Goal: Task Accomplishment & Management: Use online tool/utility

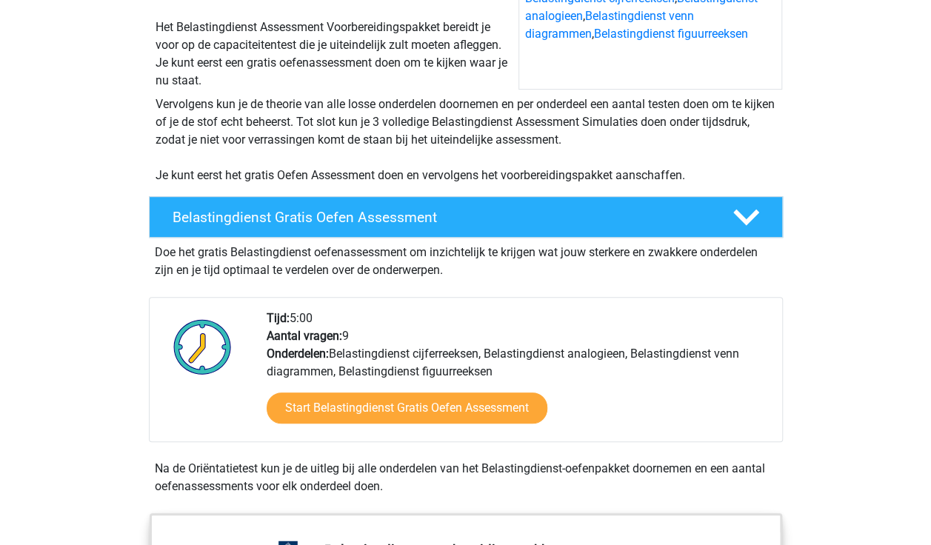
scroll to position [296, 0]
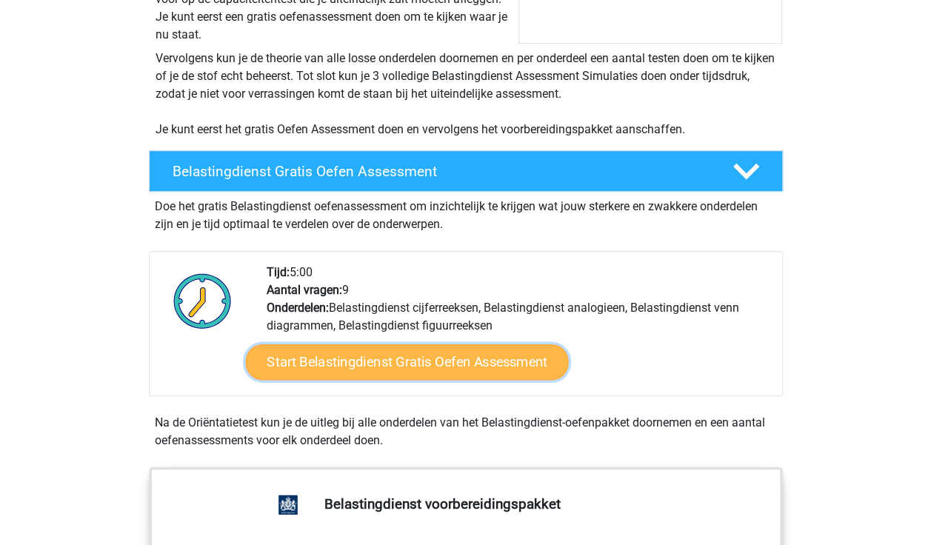
click at [345, 351] on link "Start Belastingdienst Gratis Oefen Assessment" at bounding box center [406, 362] width 323 height 36
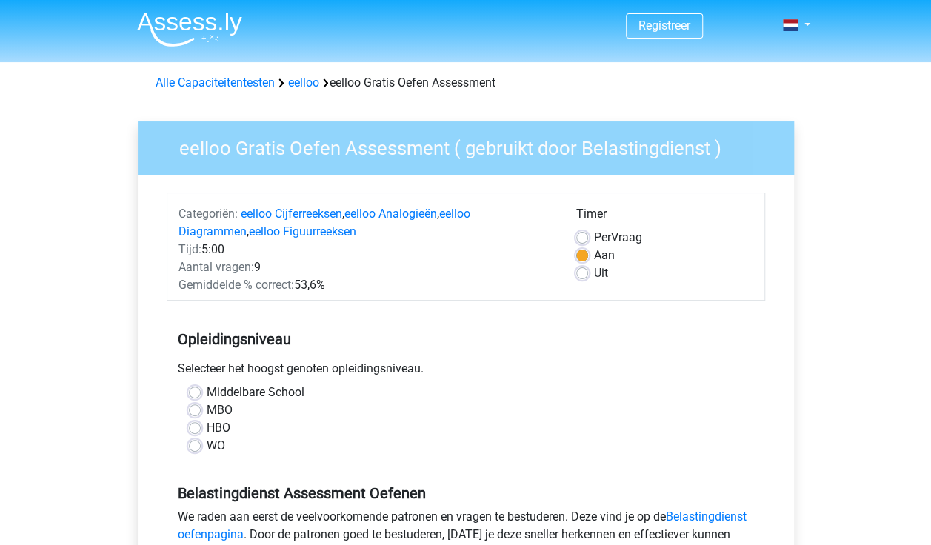
click at [202, 414] on div "MBO" at bounding box center [466, 410] width 554 height 18
click at [207, 412] on label "MBO" at bounding box center [220, 410] width 26 height 18
click at [198, 412] on input "MBO" at bounding box center [195, 408] width 12 height 15
radio input "true"
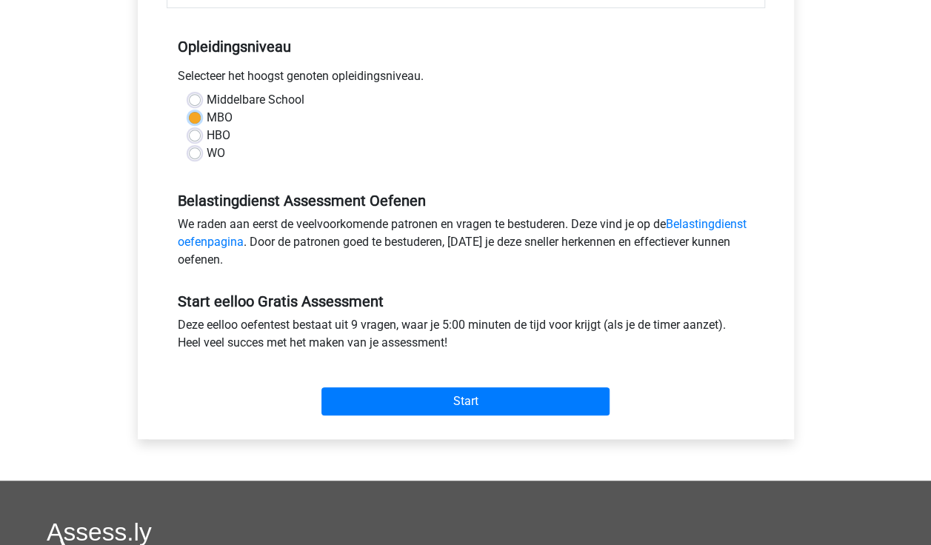
scroll to position [296, 0]
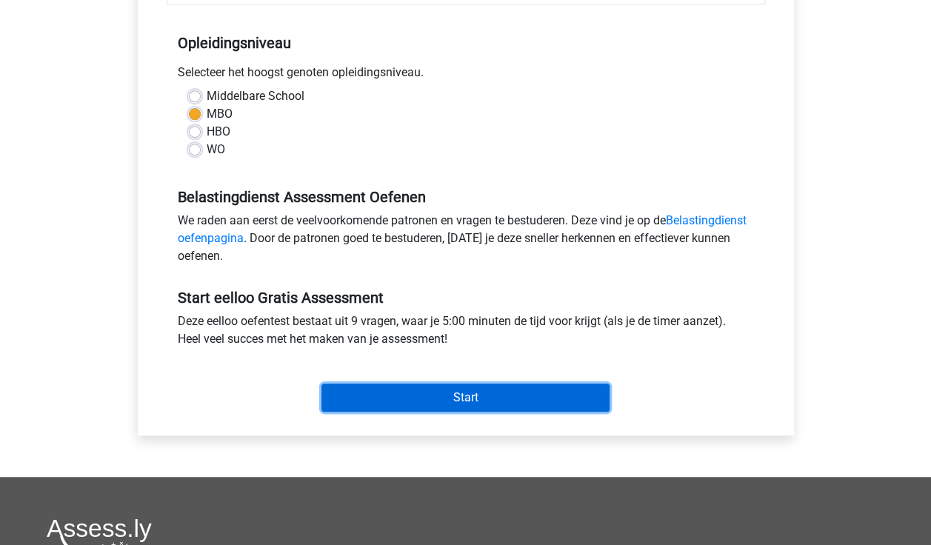
click at [378, 399] on input "Start" at bounding box center [465, 398] width 288 height 28
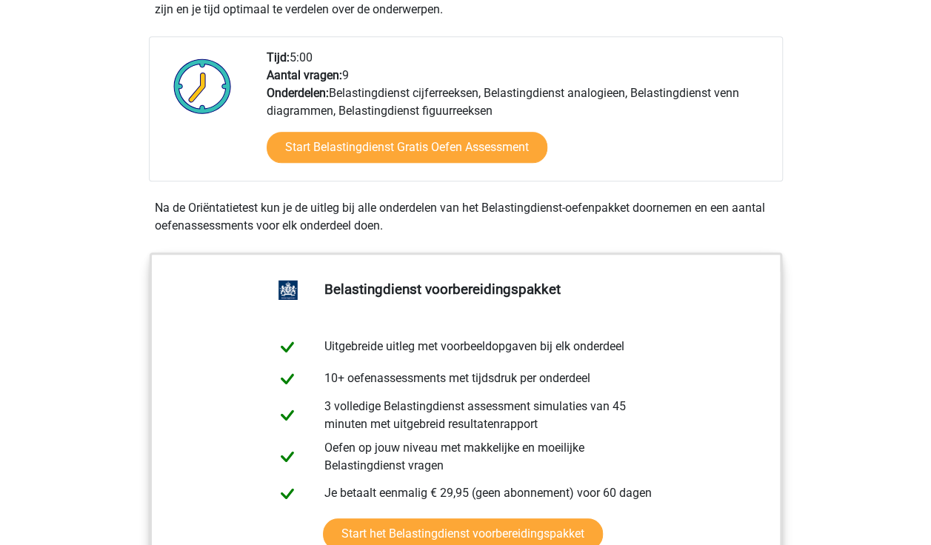
scroll to position [518, 0]
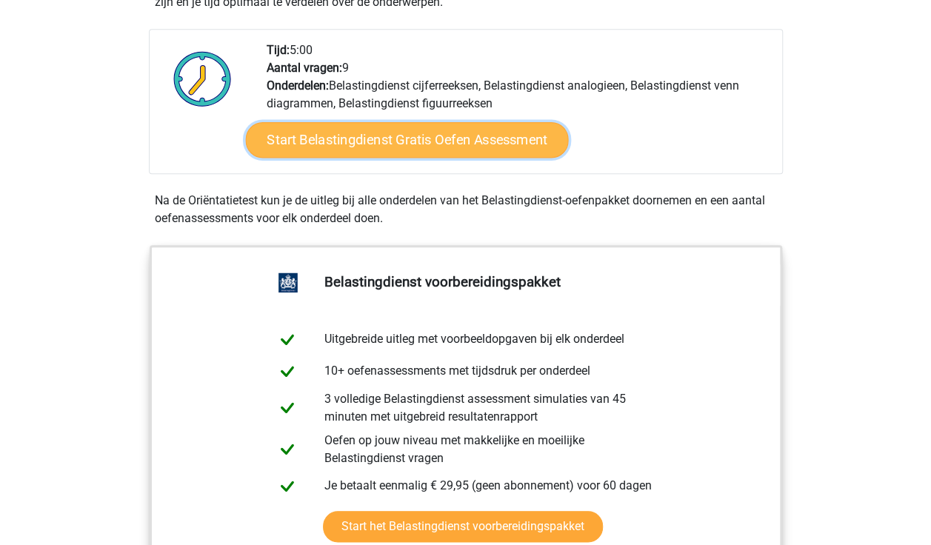
click at [341, 144] on link "Start Belastingdienst Gratis Oefen Assessment" at bounding box center [406, 140] width 323 height 36
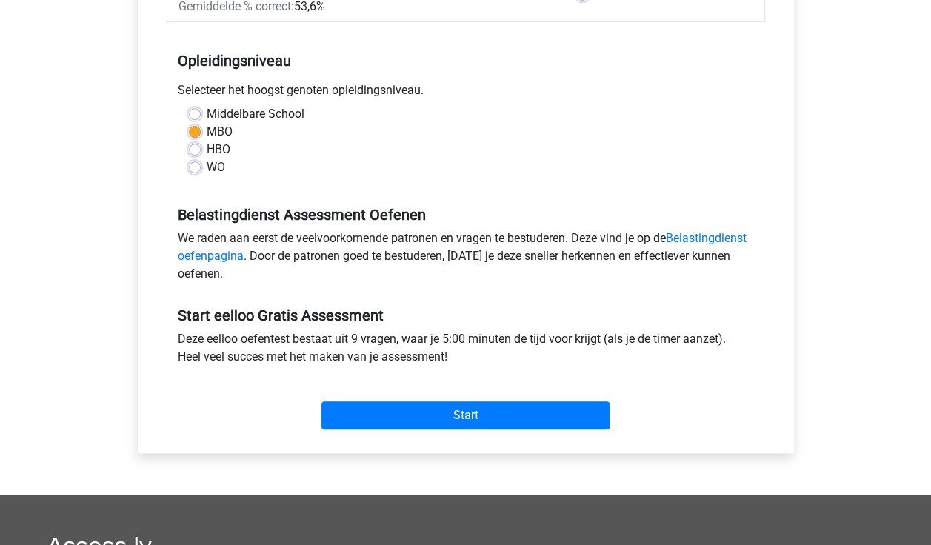
scroll to position [296, 0]
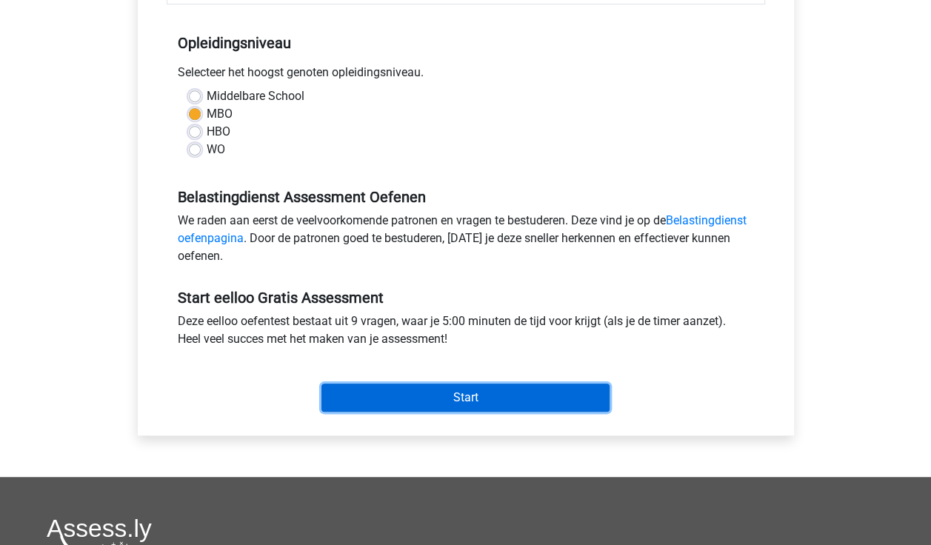
click at [473, 398] on input "Start" at bounding box center [465, 398] width 288 height 28
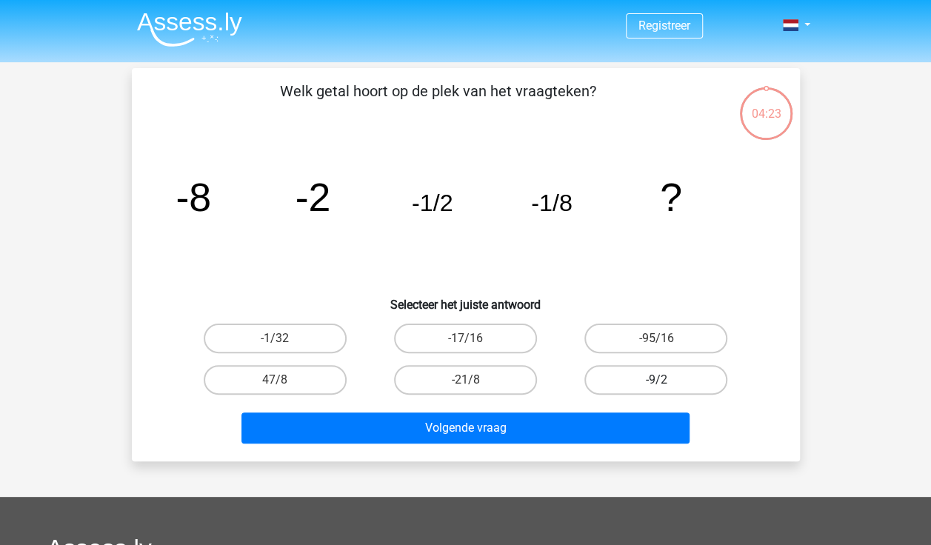
click at [637, 375] on label "-9/2" at bounding box center [655, 380] width 143 height 30
click at [656, 380] on input "-9/2" at bounding box center [661, 385] width 10 height 10
radio input "true"
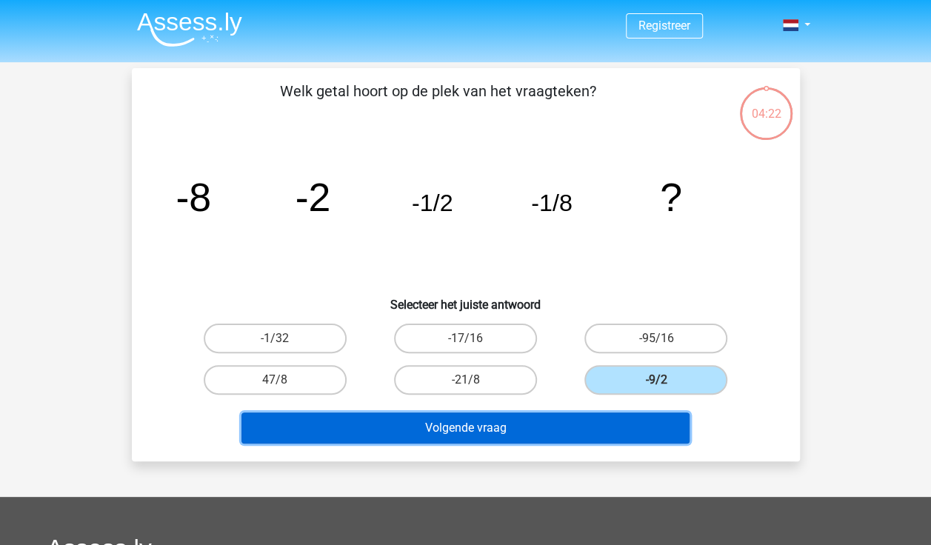
click at [550, 425] on button "Volgende vraag" at bounding box center [465, 427] width 448 height 31
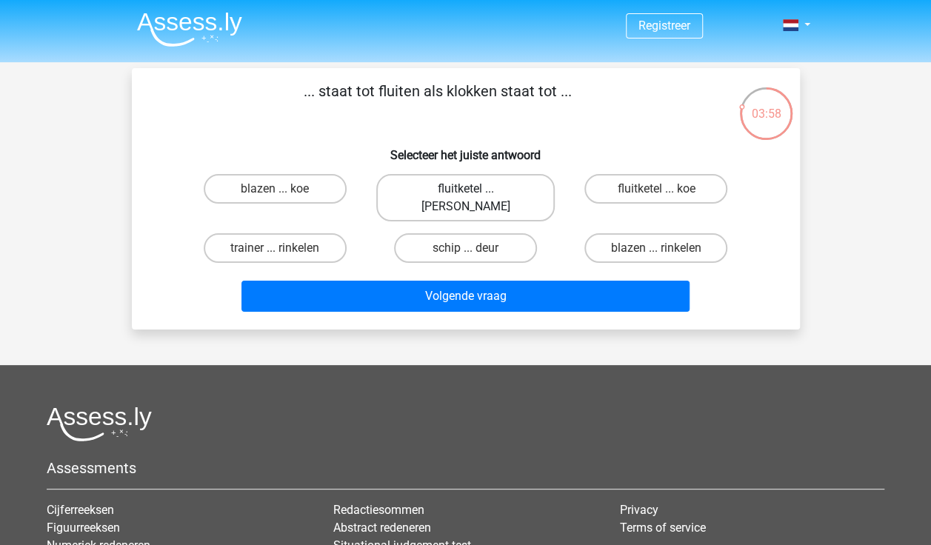
click at [474, 188] on label "fluitketel ... [PERSON_NAME]" at bounding box center [465, 197] width 178 height 47
click at [474, 189] on input "fluitketel ... [PERSON_NAME]" at bounding box center [470, 194] width 10 height 10
radio input "true"
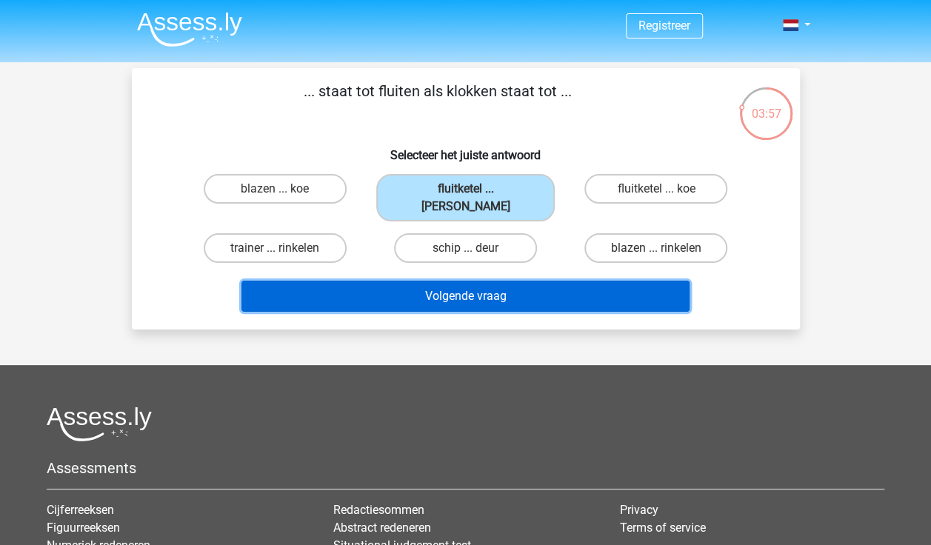
click at [459, 284] on button "Volgende vraag" at bounding box center [465, 296] width 448 height 31
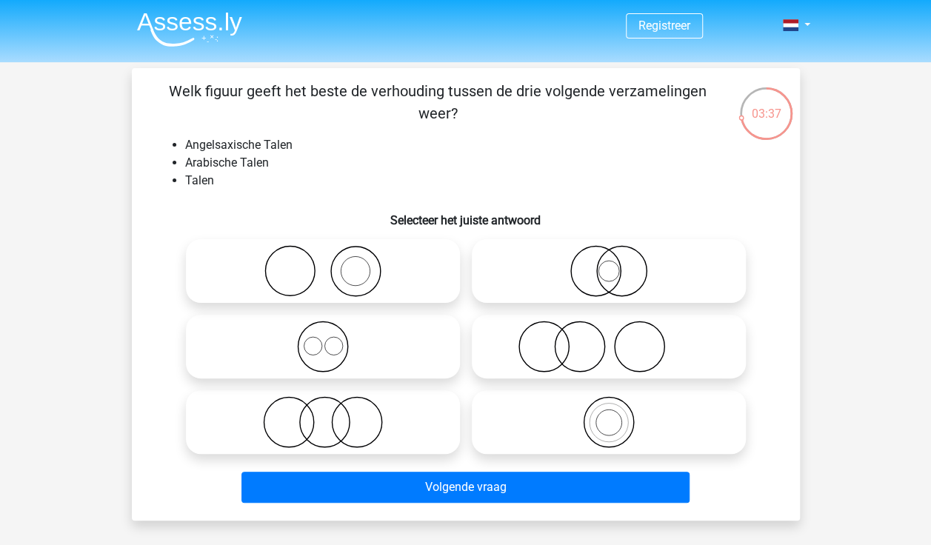
click at [352, 427] on icon at bounding box center [323, 422] width 262 height 52
click at [332, 415] on input "radio" at bounding box center [328, 410] width 10 height 10
radio input "true"
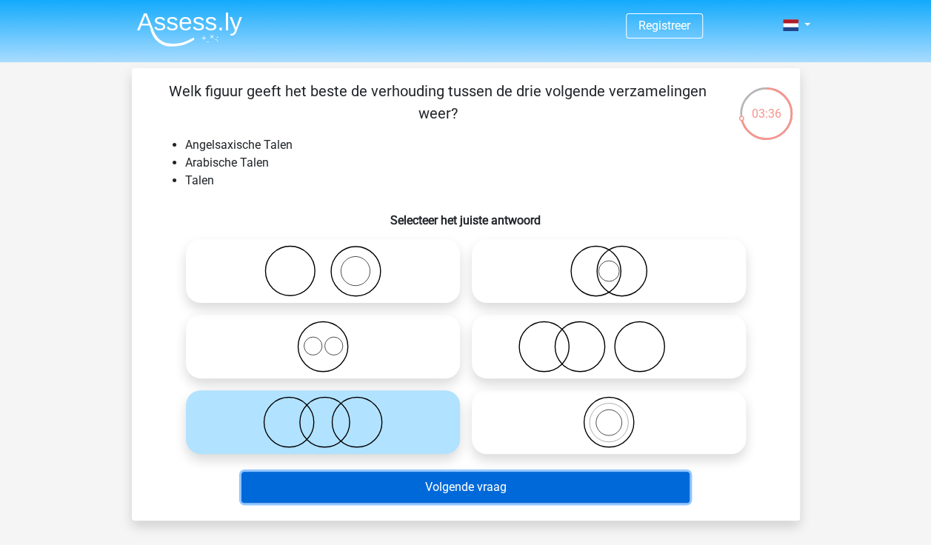
click at [435, 493] on button "Volgende vraag" at bounding box center [465, 487] width 448 height 31
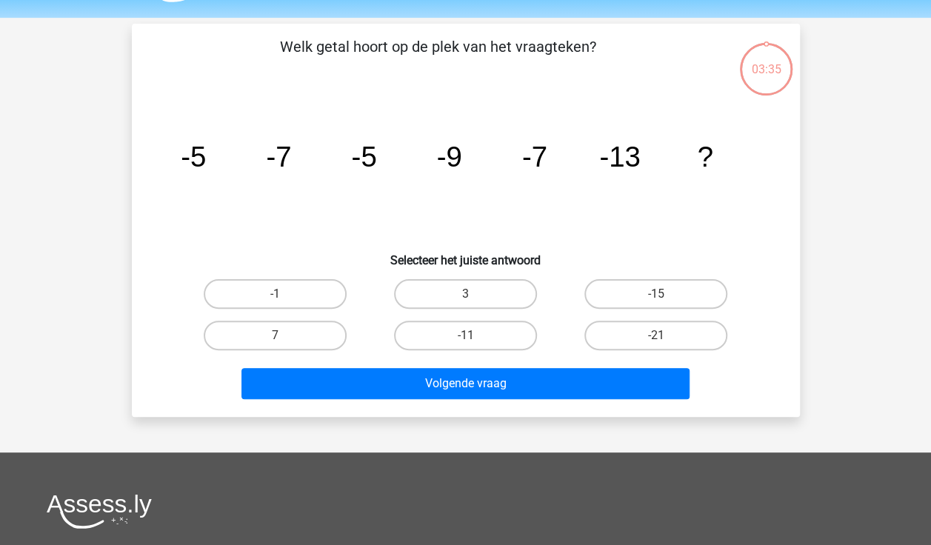
scroll to position [68, 0]
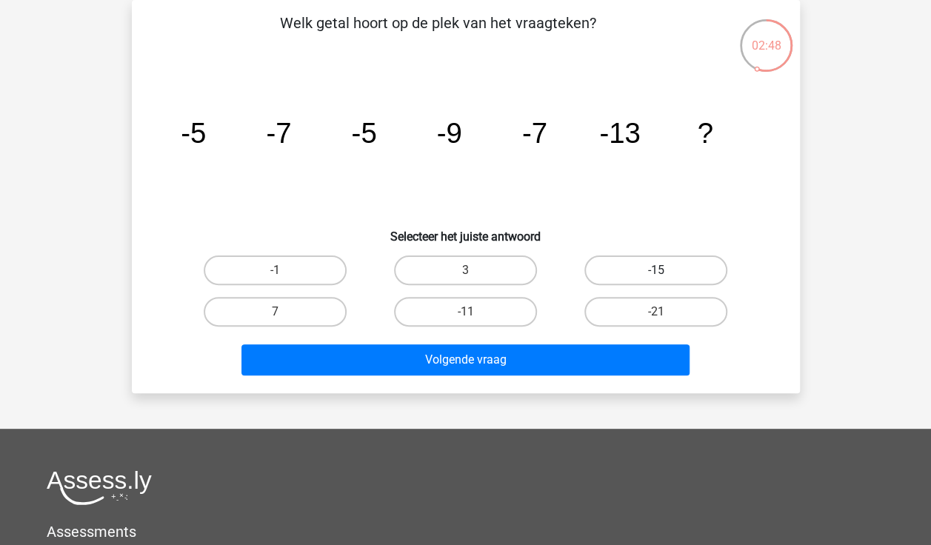
click at [669, 259] on label "-15" at bounding box center [655, 270] width 143 height 30
click at [666, 270] on input "-15" at bounding box center [661, 275] width 10 height 10
radio input "true"
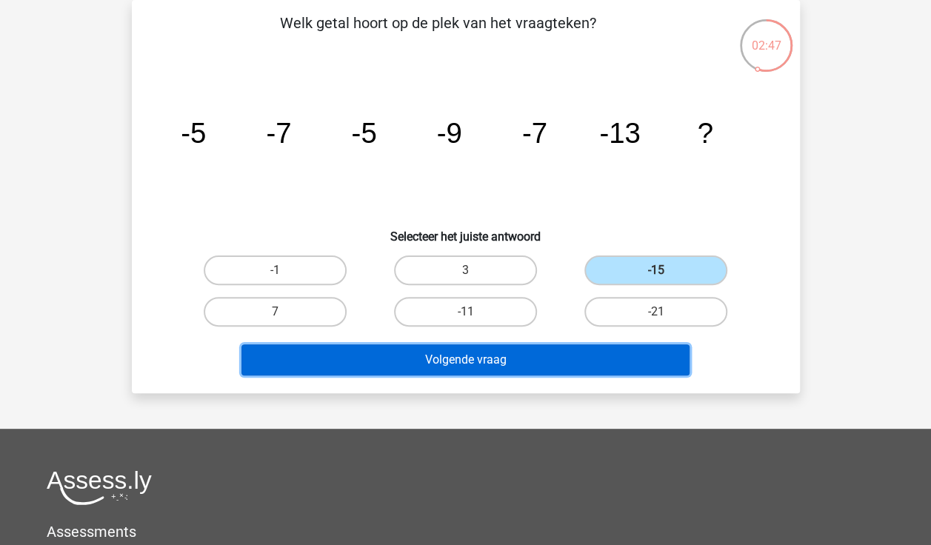
click at [441, 365] on button "Volgende vraag" at bounding box center [465, 359] width 448 height 31
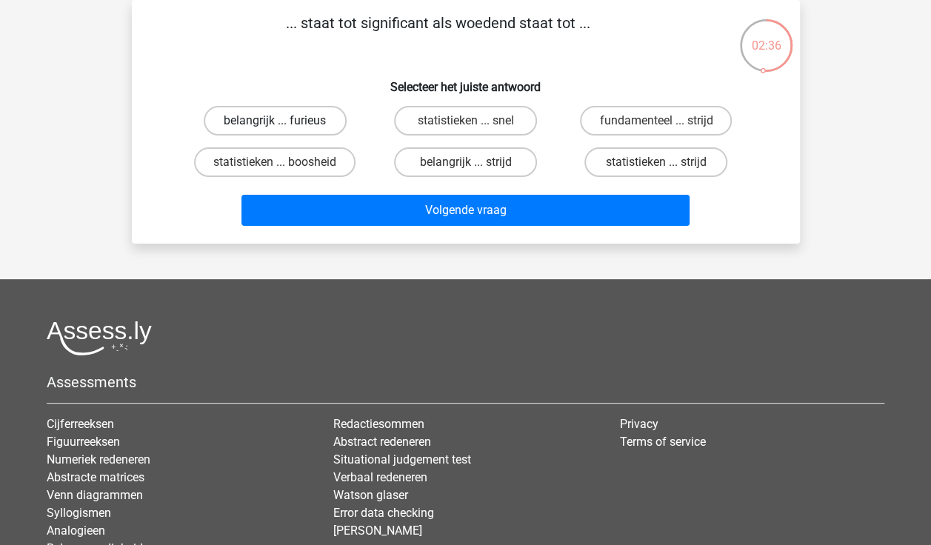
click at [257, 123] on label "belangrijk ... furieus" at bounding box center [275, 121] width 143 height 30
click at [275, 123] on input "belangrijk ... furieus" at bounding box center [280, 126] width 10 height 10
radio input "true"
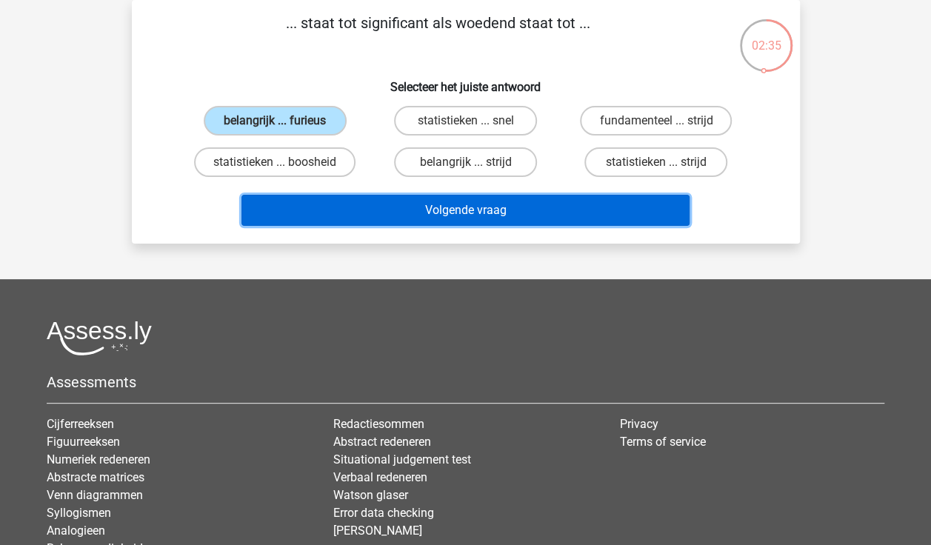
click at [333, 211] on button "Volgende vraag" at bounding box center [465, 210] width 448 height 31
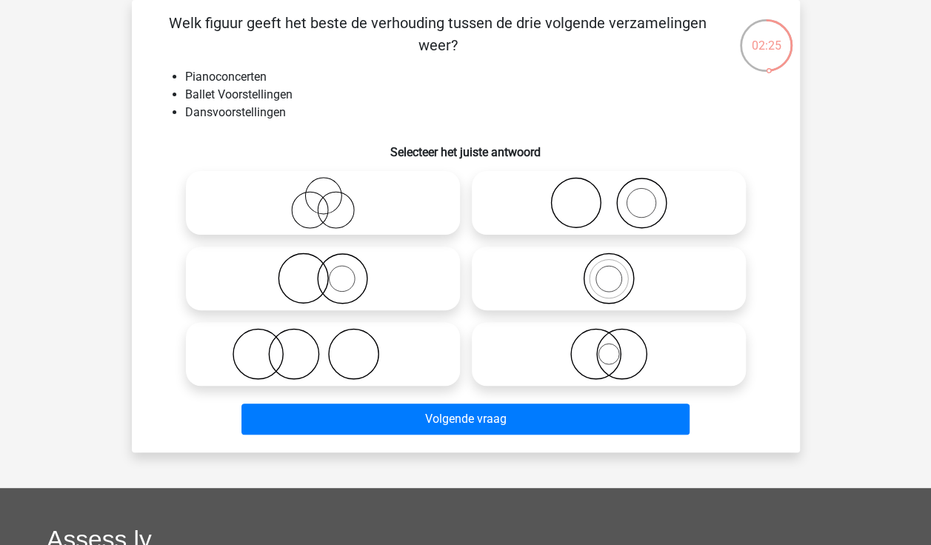
click at [295, 362] on icon at bounding box center [323, 354] width 262 height 52
click at [323, 347] on input "radio" at bounding box center [328, 342] width 10 height 10
radio input "true"
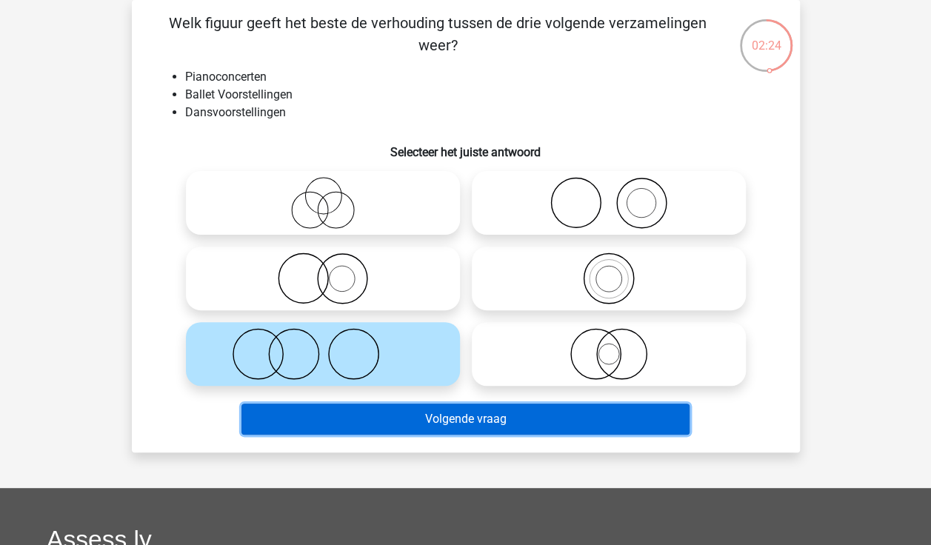
click at [387, 431] on button "Volgende vraag" at bounding box center [465, 419] width 448 height 31
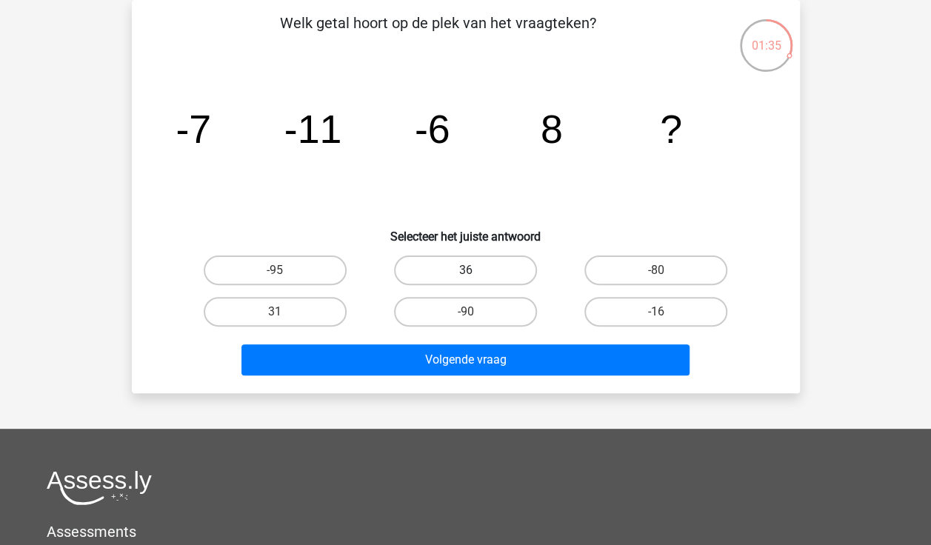
click at [462, 267] on label "36" at bounding box center [465, 270] width 143 height 30
click at [465, 270] on input "36" at bounding box center [470, 275] width 10 height 10
radio input "true"
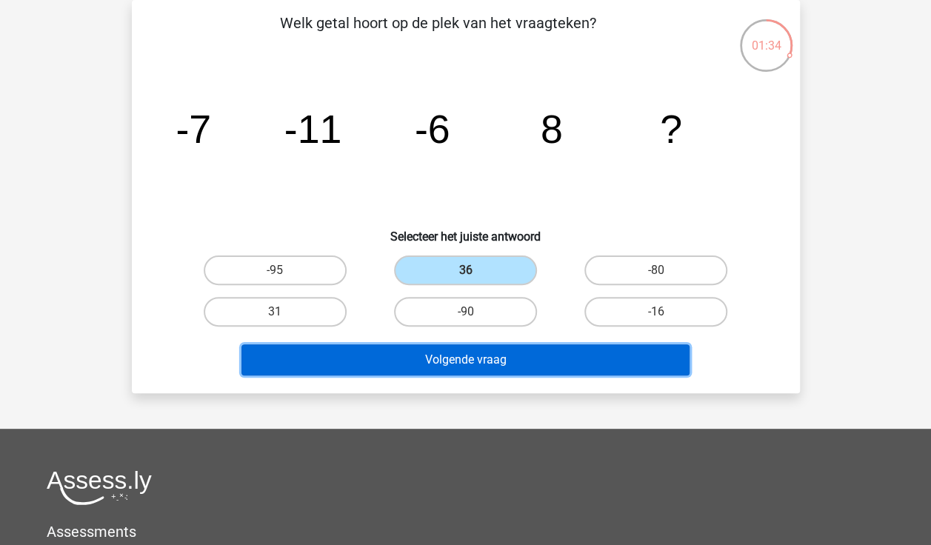
click at [441, 358] on button "Volgende vraag" at bounding box center [465, 359] width 448 height 31
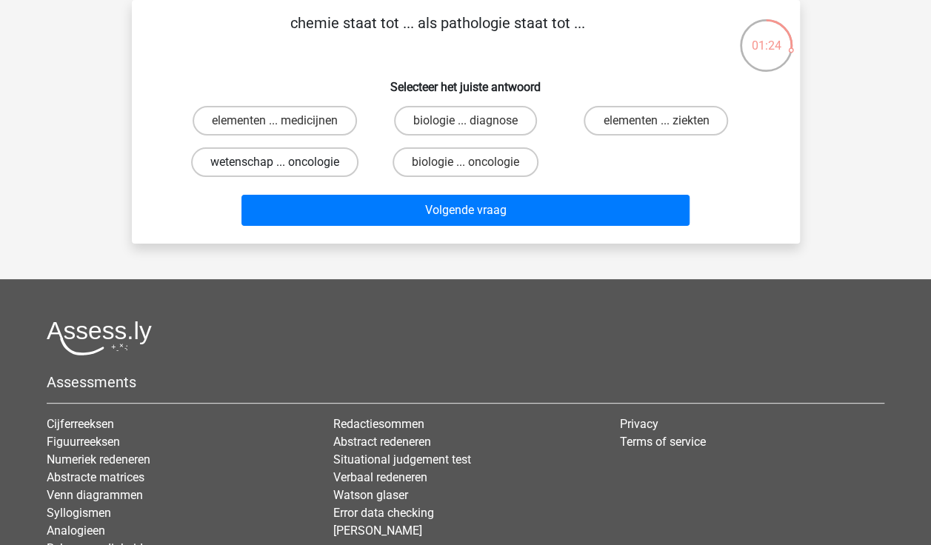
click at [261, 160] on label "wetenschap ... oncologie" at bounding box center [274, 162] width 167 height 30
click at [275, 162] on input "wetenschap ... oncologie" at bounding box center [280, 167] width 10 height 10
radio input "true"
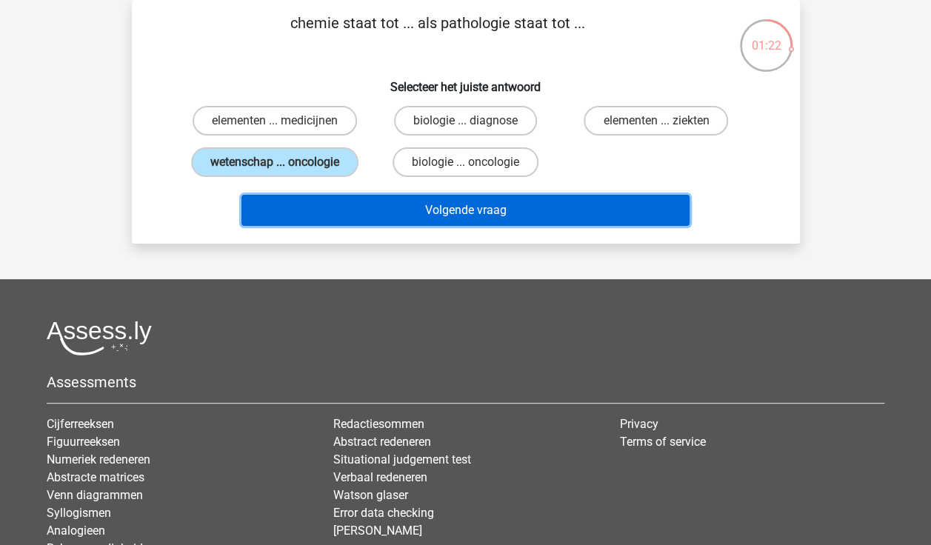
click at [369, 213] on button "Volgende vraag" at bounding box center [465, 210] width 448 height 31
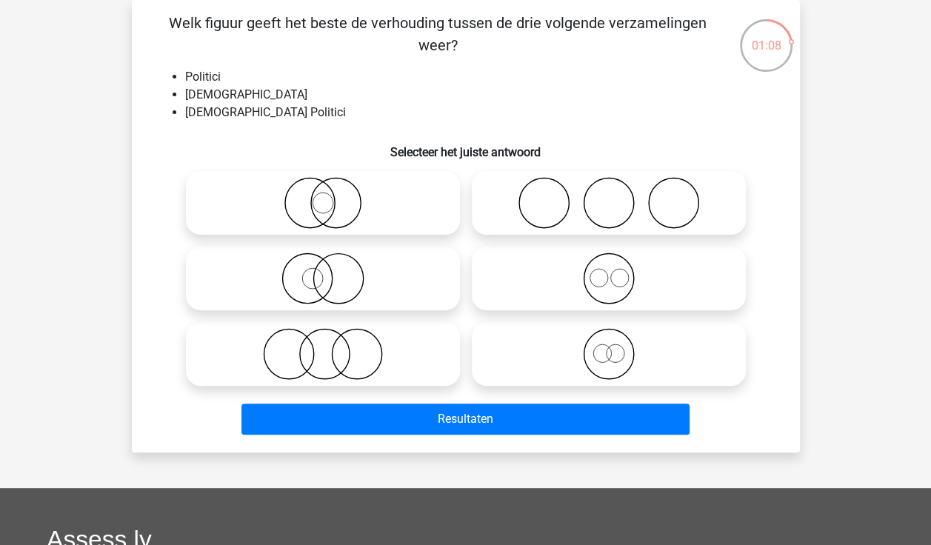
click at [296, 198] on icon at bounding box center [323, 203] width 262 height 52
click at [323, 195] on input "radio" at bounding box center [328, 191] width 10 height 10
radio input "true"
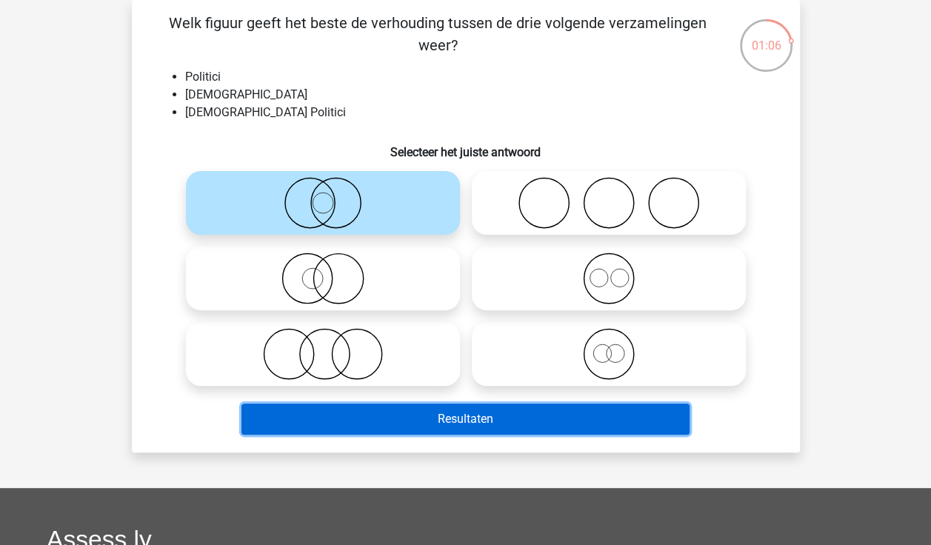
click at [421, 424] on button "Resultaten" at bounding box center [465, 419] width 448 height 31
